Goal: Information Seeking & Learning: Learn about a topic

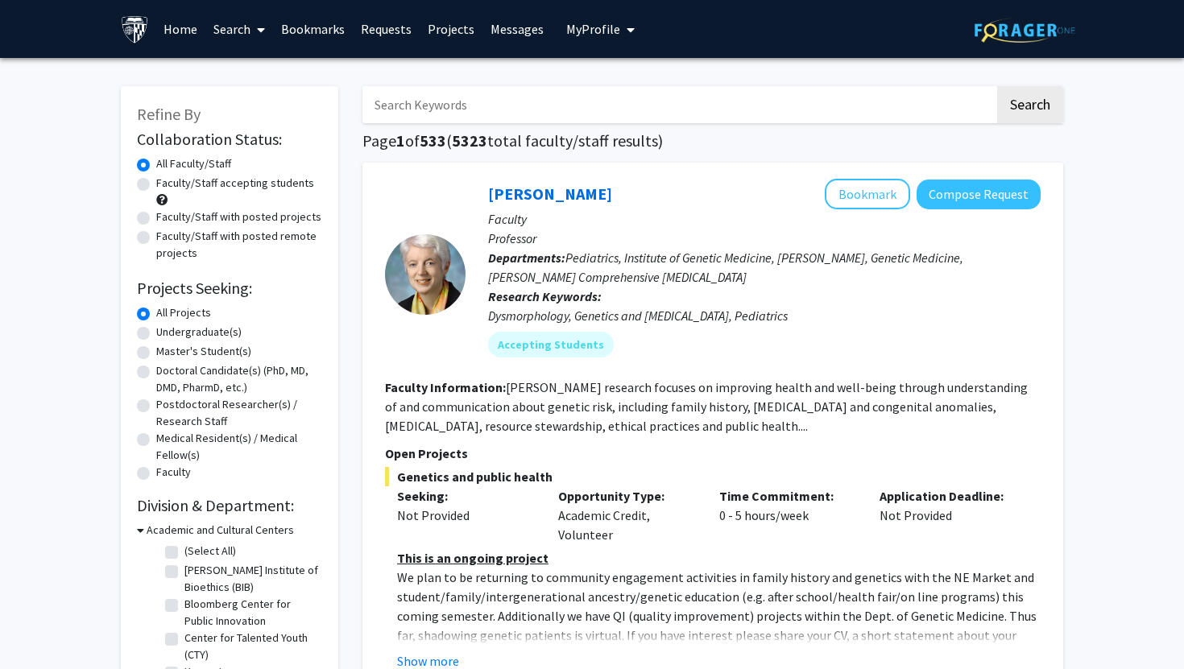
click at [222, 327] on label "Undergraduate(s)" at bounding box center [198, 332] width 85 height 17
click at [167, 327] on input "Undergraduate(s)" at bounding box center [161, 329] width 10 height 10
radio input "true"
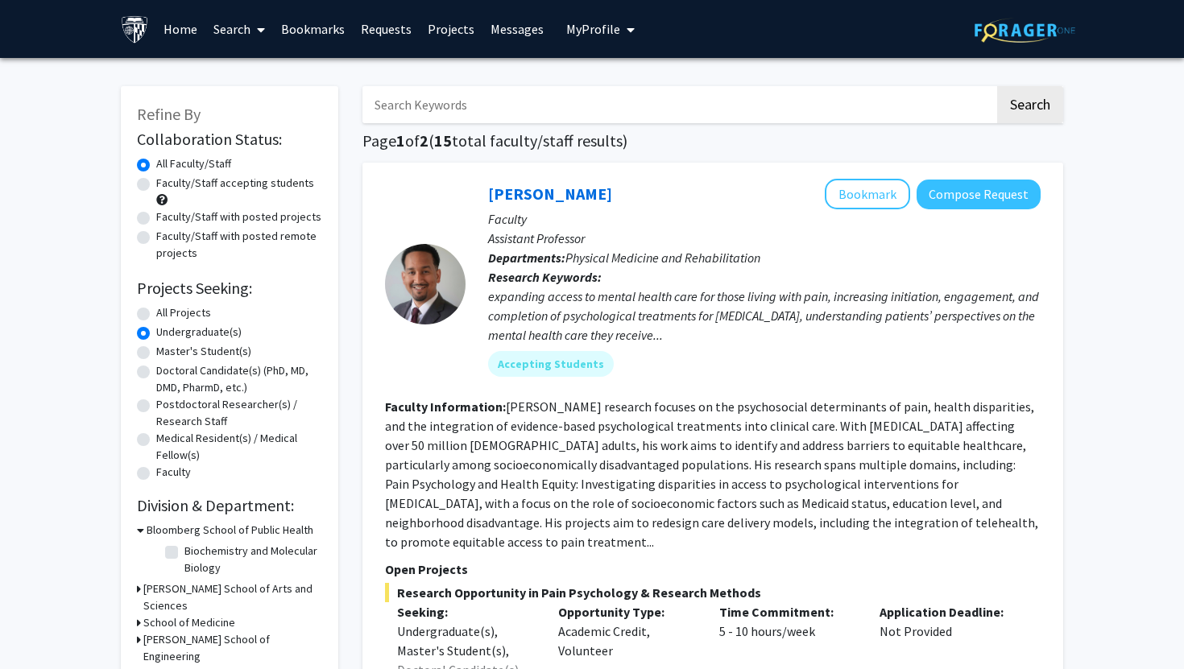
click at [264, 220] on label "Faculty/Staff with posted projects" at bounding box center [238, 217] width 165 height 17
click at [167, 219] on input "Faculty/Staff with posted projects" at bounding box center [161, 214] width 10 height 10
radio input "true"
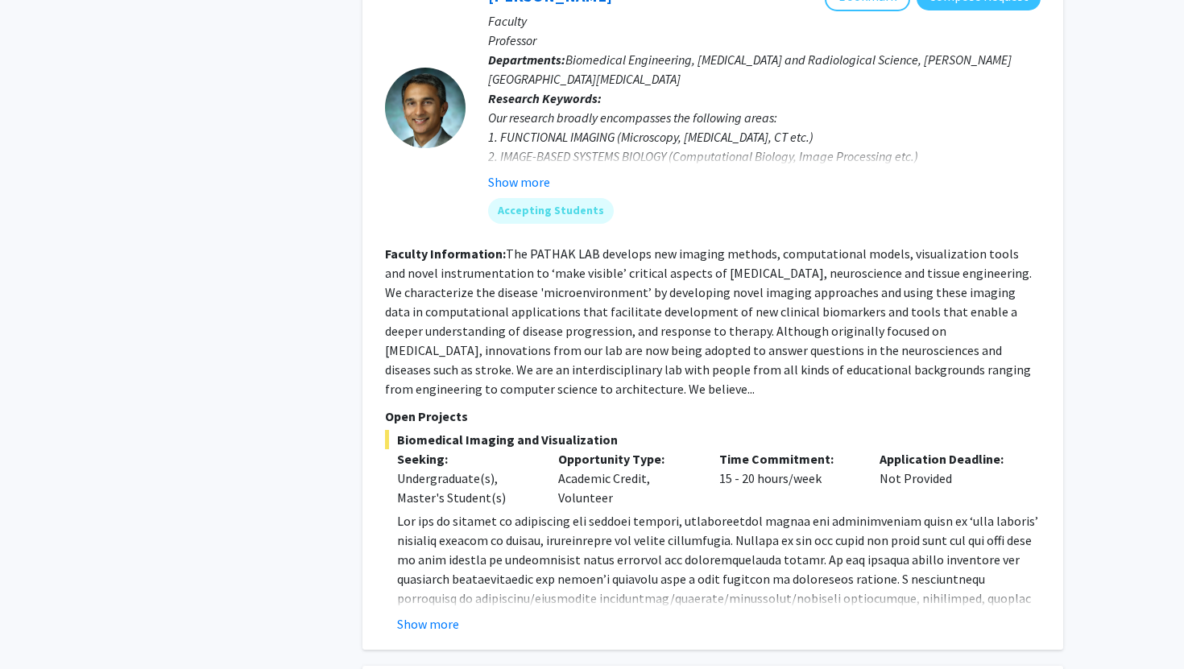
scroll to position [5015, 0]
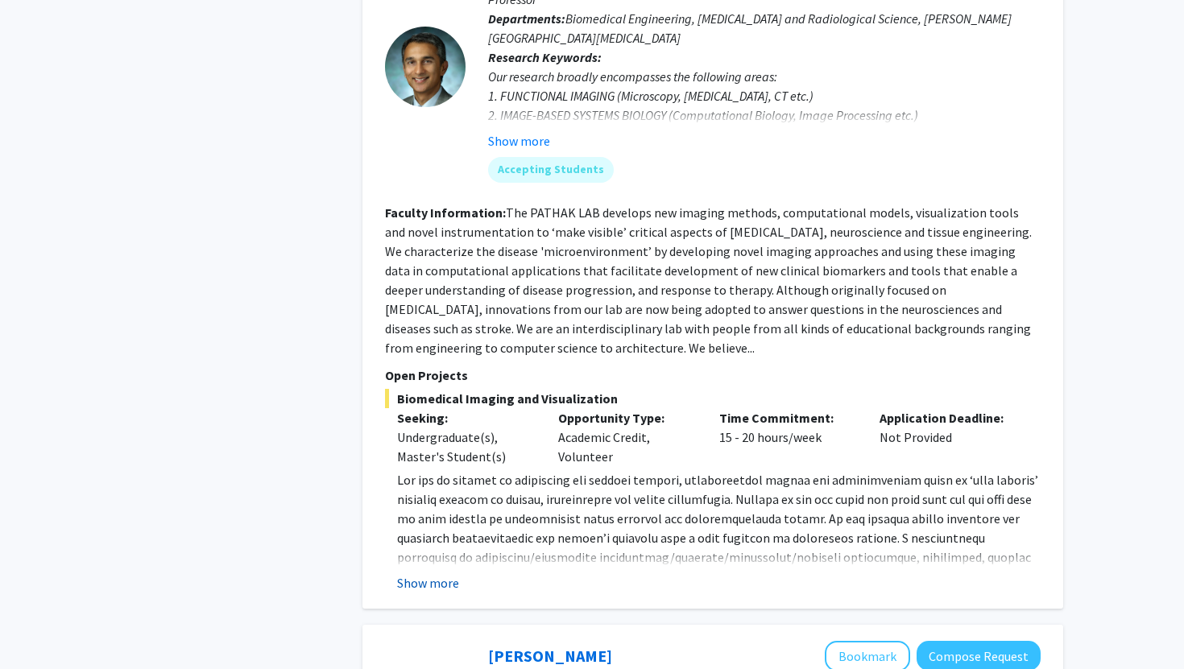
click at [435, 573] on button "Show more" at bounding box center [428, 582] width 62 height 19
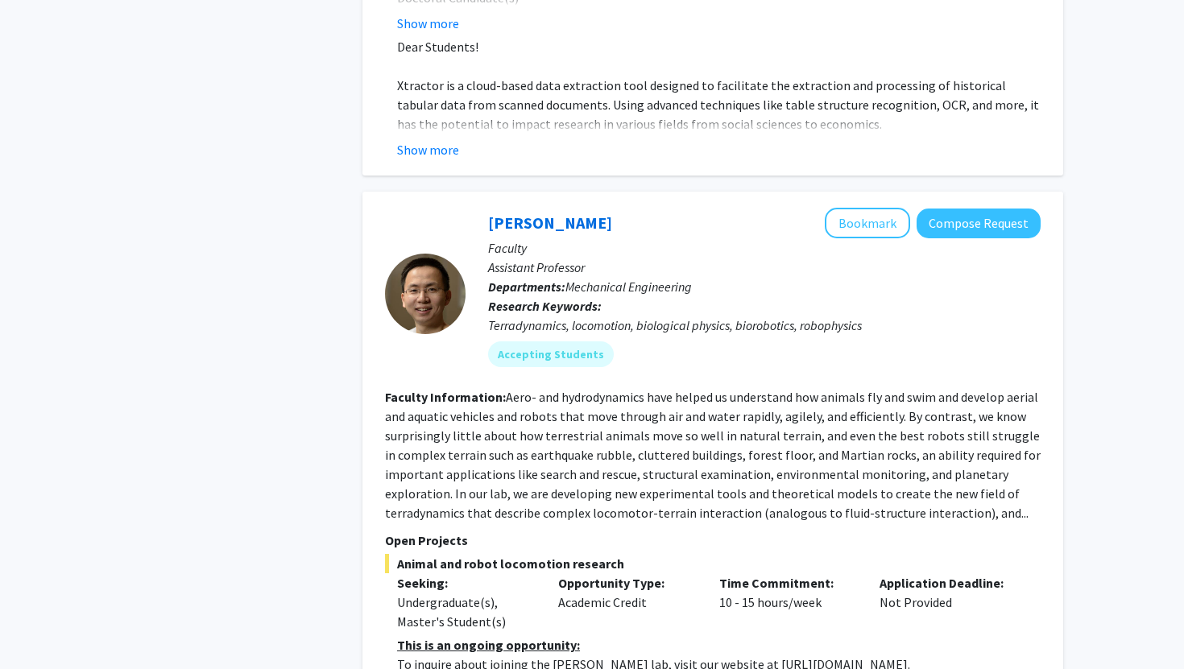
scroll to position [7034, 0]
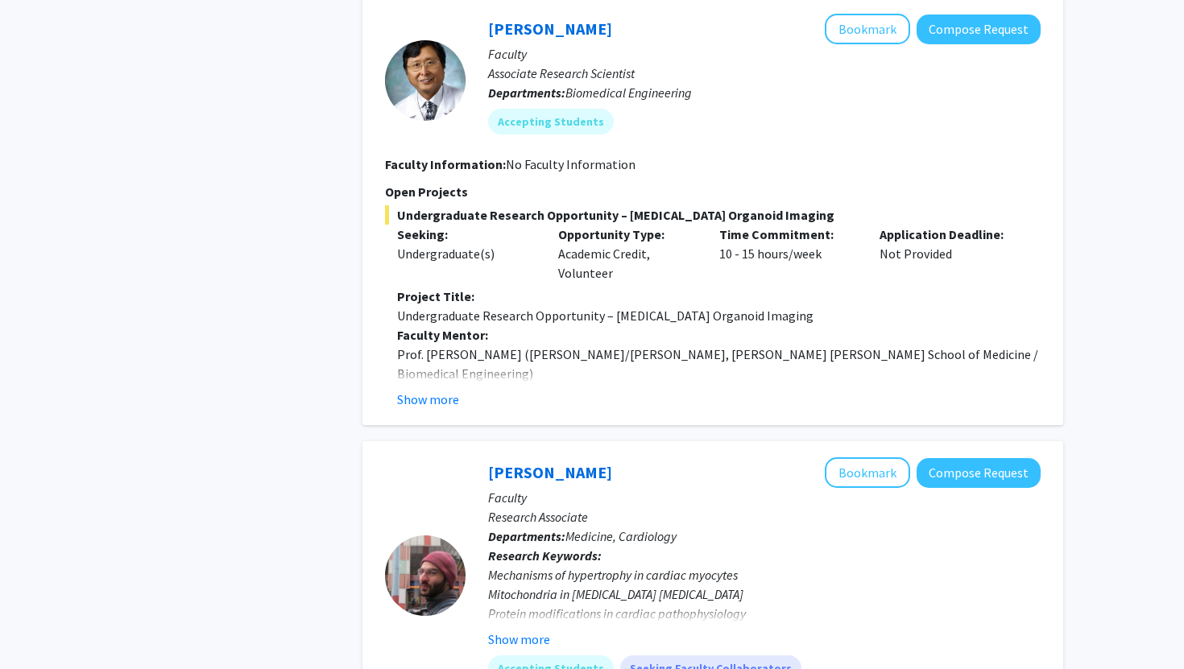
scroll to position [870, 0]
